Goal: Navigation & Orientation: Find specific page/section

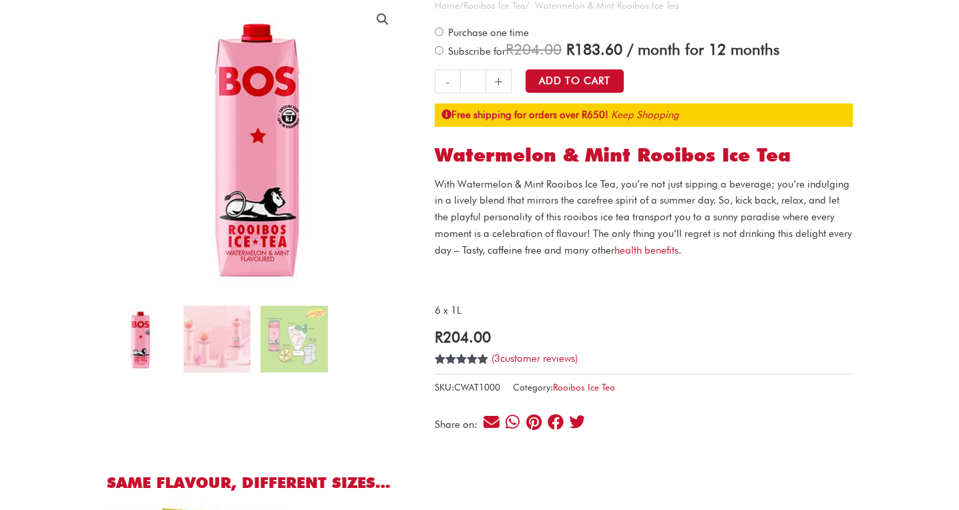
scroll to position [134, 0]
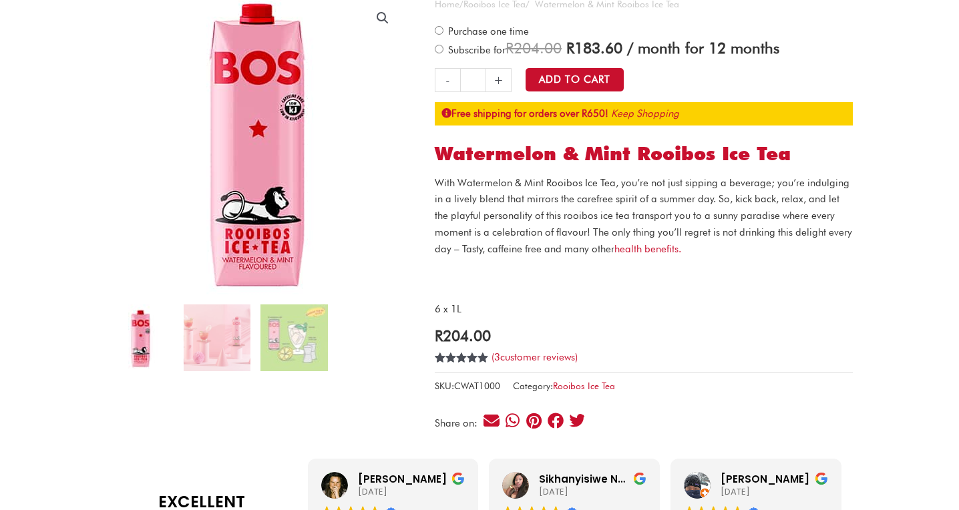
drag, startPoint x: 0, startPoint y: 0, endPoint x: 256, endPoint y: 180, distance: 313.1
click at [256, 180] on img at bounding box center [256, 141] width 334 height 334
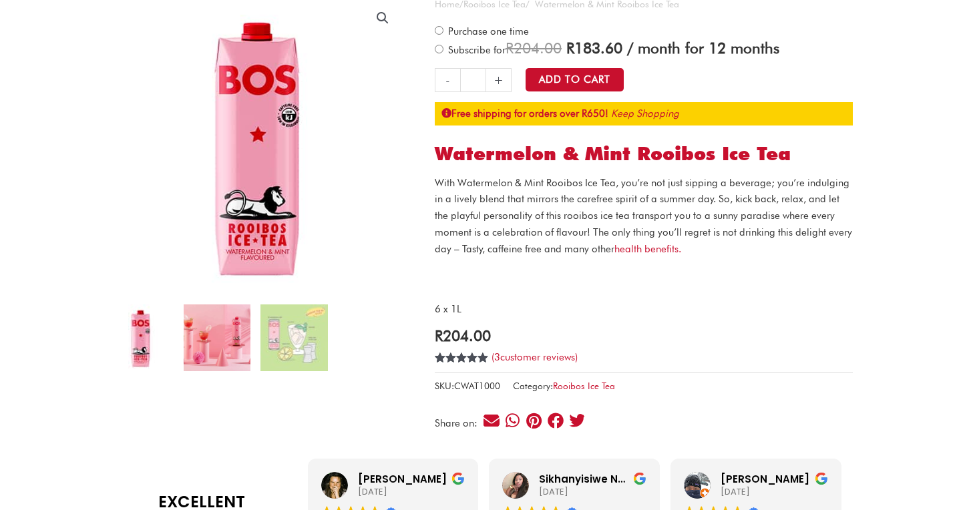
click at [242, 313] on img at bounding box center [217, 338] width 67 height 67
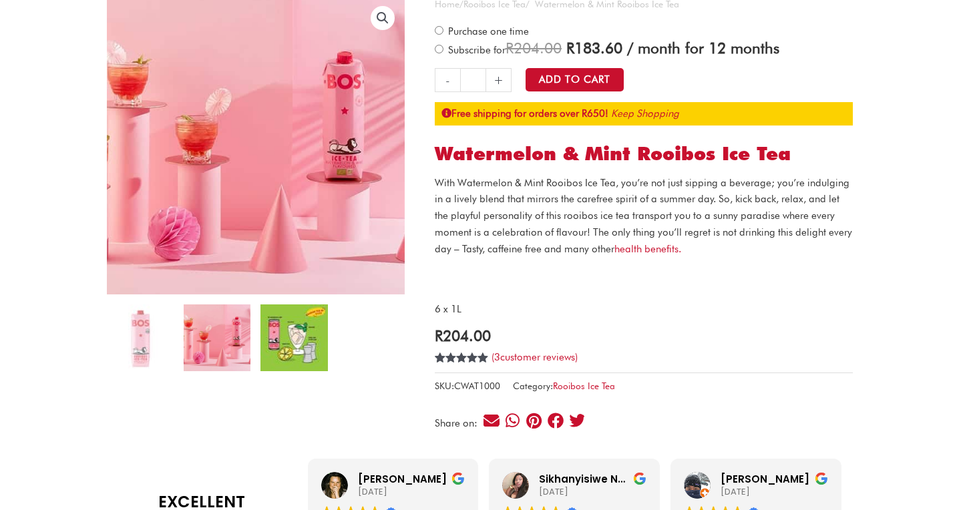
click at [291, 331] on img at bounding box center [293, 338] width 67 height 67
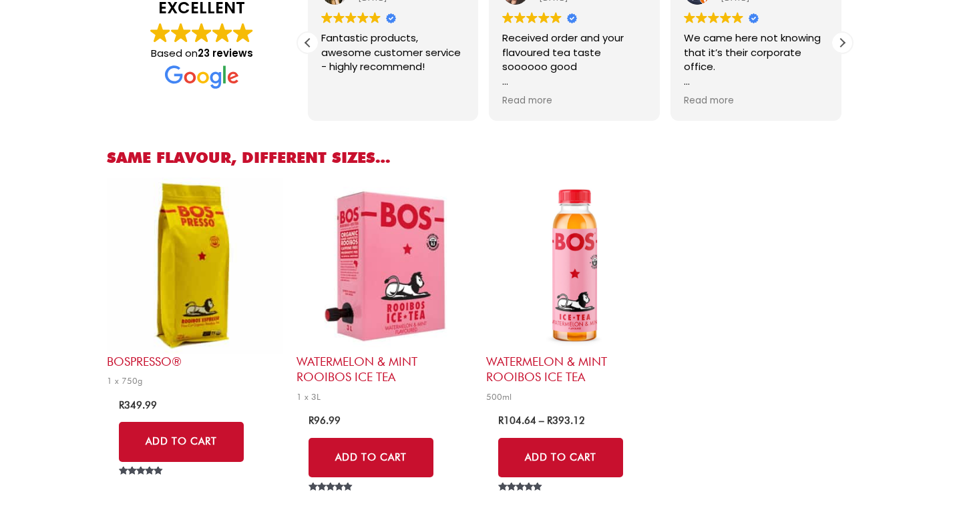
scroll to position [0, 0]
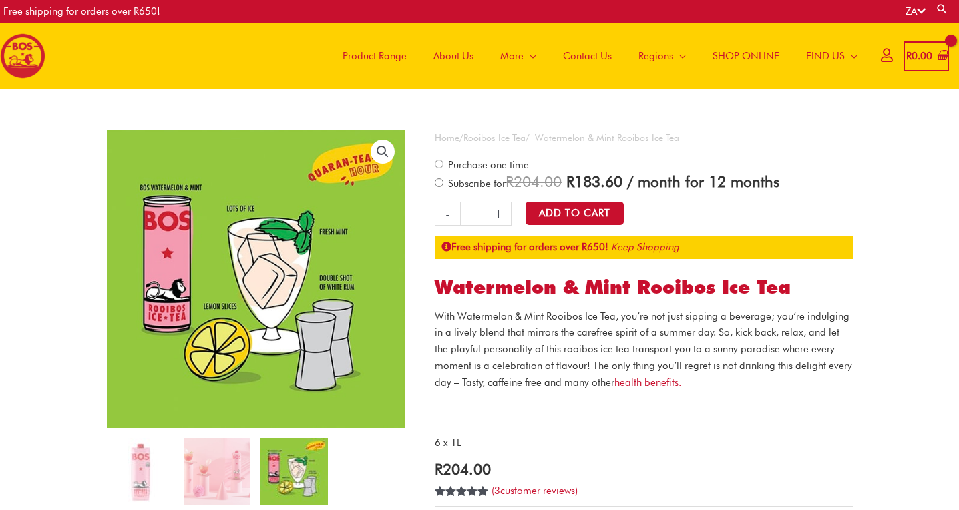
click at [389, 56] on span "Product Range" at bounding box center [375, 56] width 64 height 40
